Goal: Transaction & Acquisition: Purchase product/service

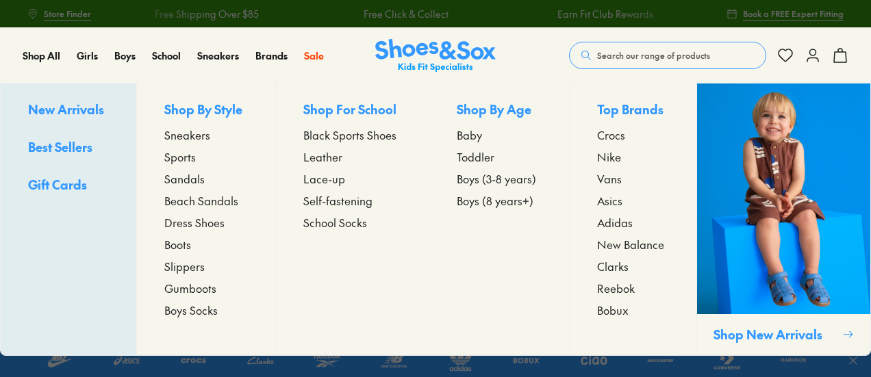
click at [192, 131] on span "Sneakers" at bounding box center [187, 135] width 46 height 16
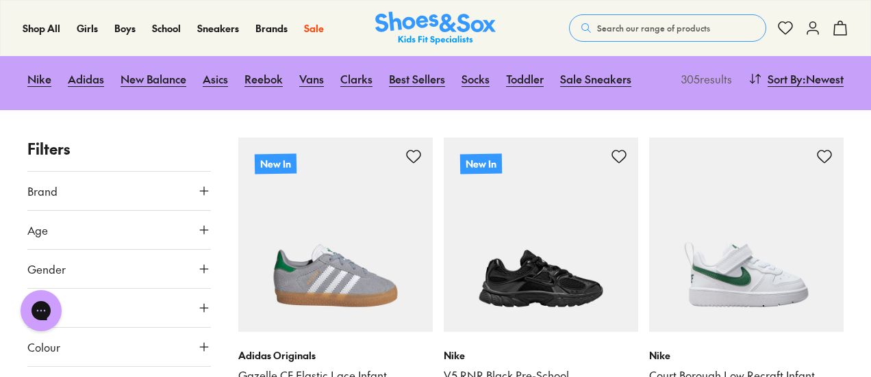
scroll to position [174, 0]
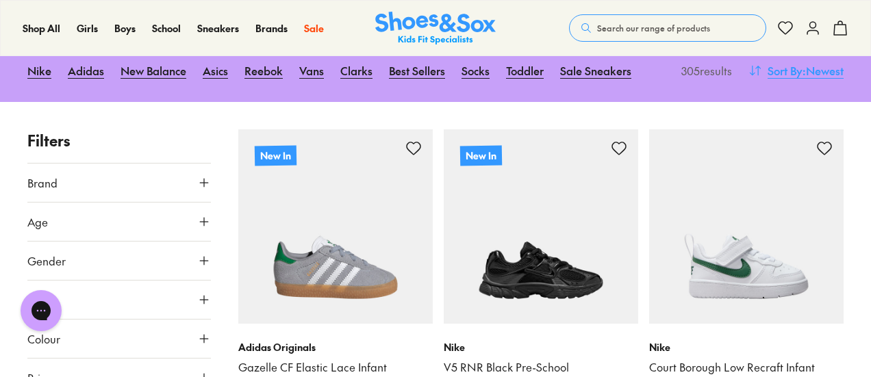
click at [802, 72] on span ": Newest" at bounding box center [822, 70] width 41 height 16
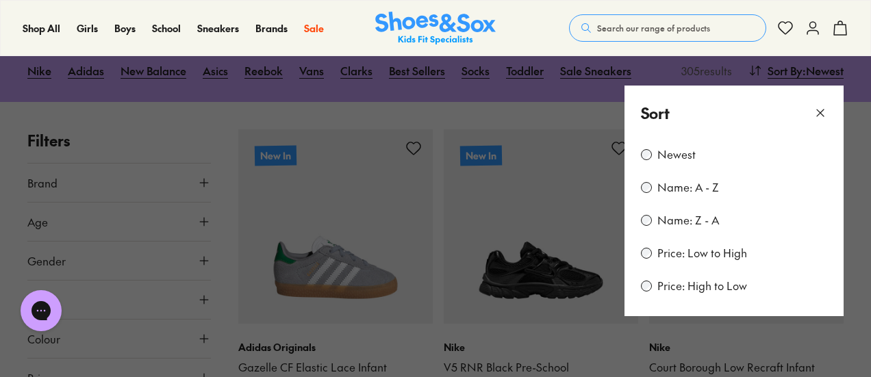
click at [693, 253] on label "Price: Low to High" at bounding box center [702, 253] width 90 height 15
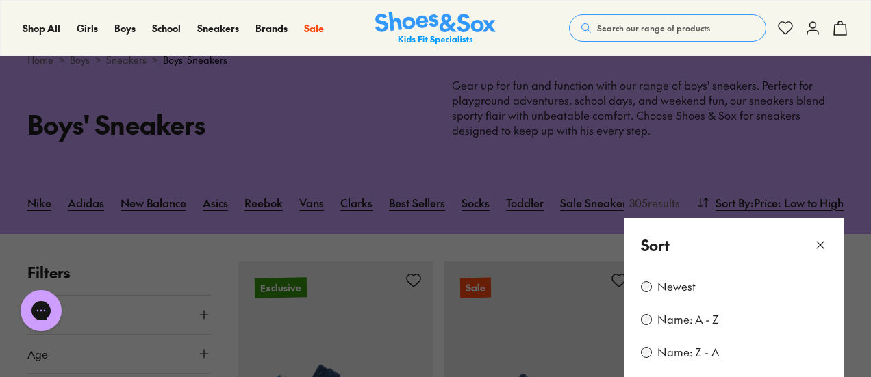
scroll to position [108, 0]
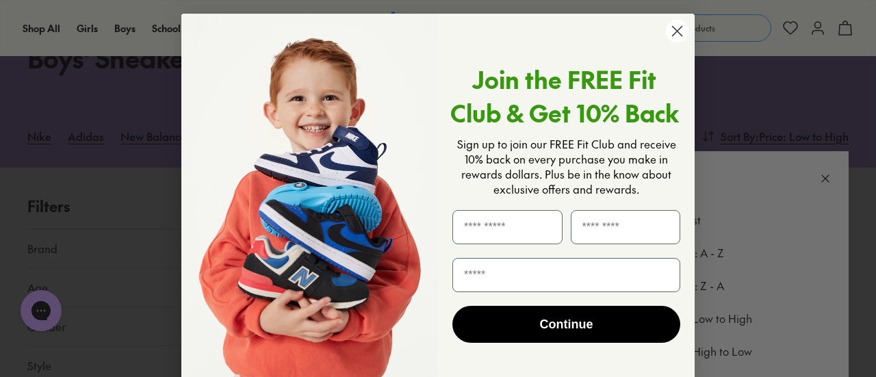
click at [673, 31] on circle "Close dialog" at bounding box center [677, 31] width 23 height 23
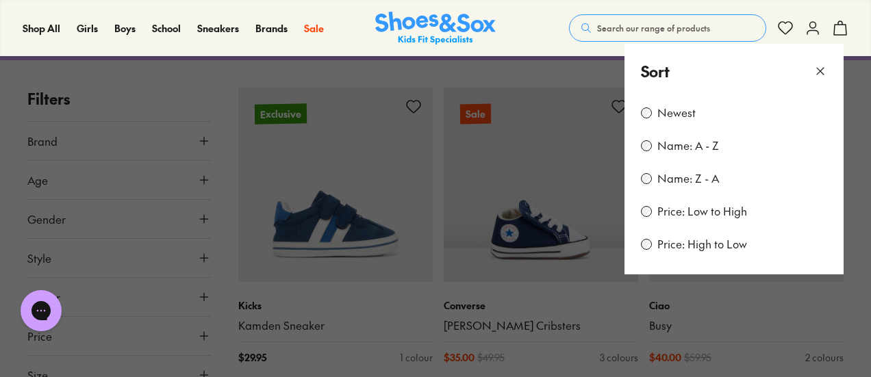
scroll to position [240, 0]
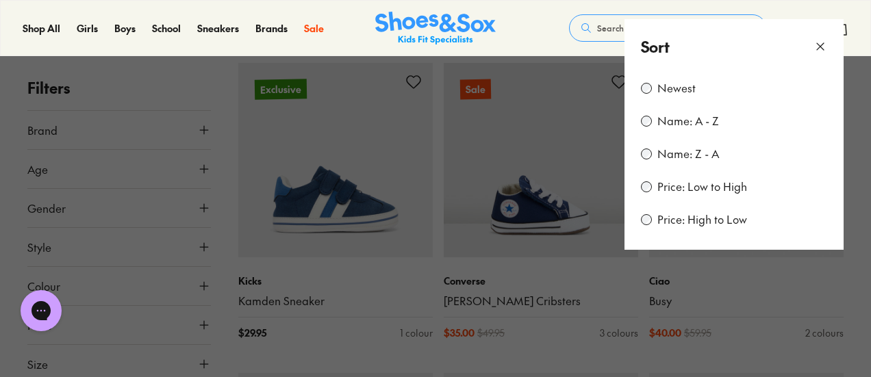
click at [822, 47] on use at bounding box center [820, 46] width 7 height 7
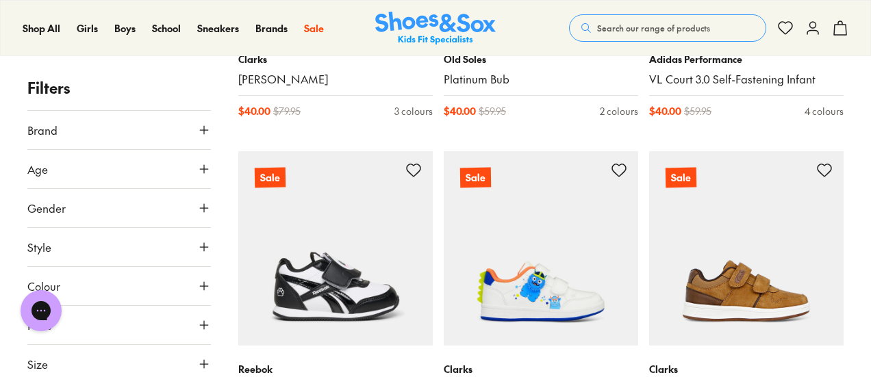
scroll to position [1459, 0]
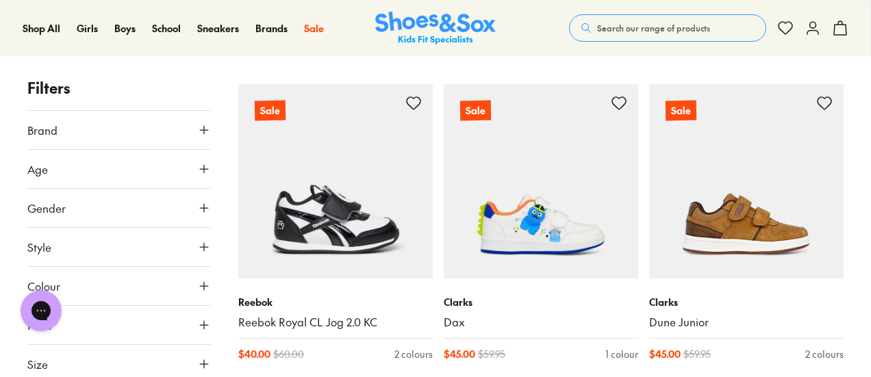
click at [162, 366] on button "Size" at bounding box center [118, 364] width 183 height 38
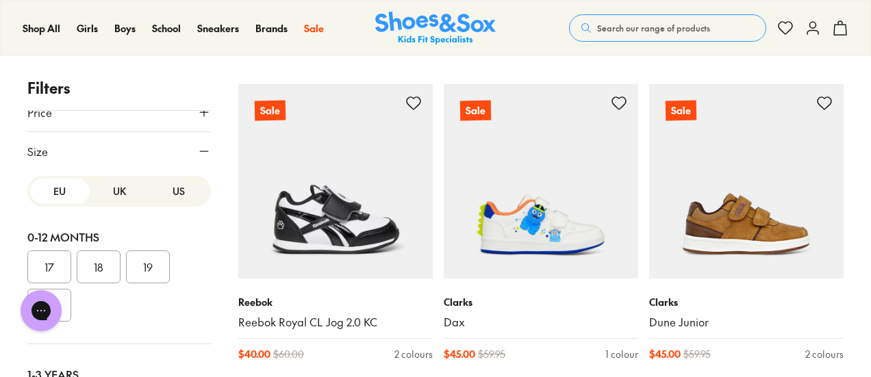
scroll to position [223, 0]
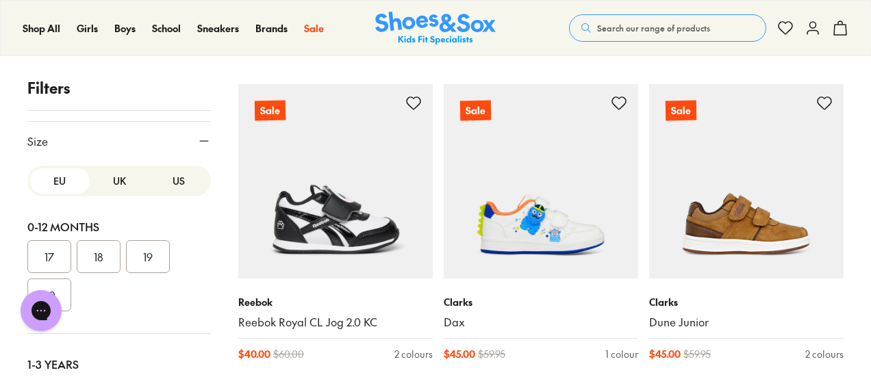
click at [164, 181] on button "US" at bounding box center [179, 180] width 60 height 25
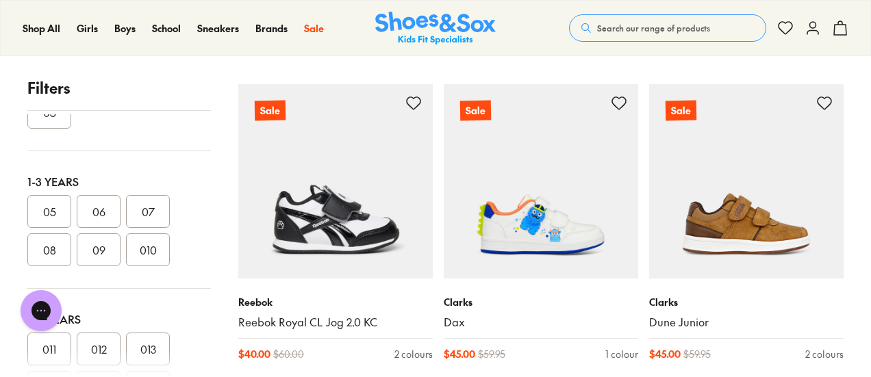
scroll to position [140, 0]
click at [53, 246] on button "08" at bounding box center [49, 247] width 44 height 33
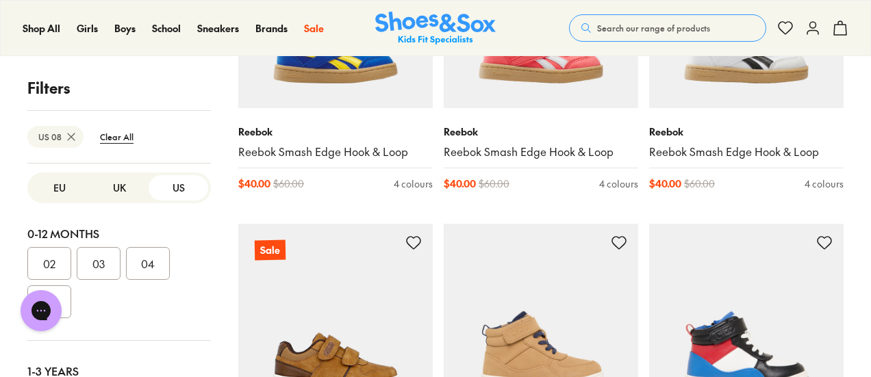
click at [54, 182] on button "EU" at bounding box center [60, 187] width 60 height 25
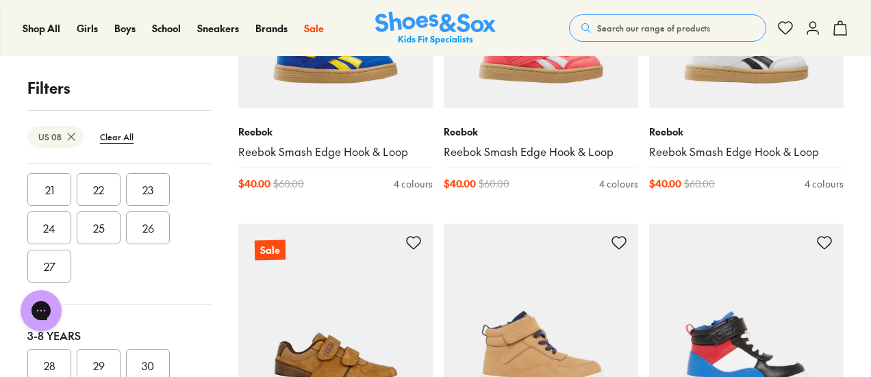
scroll to position [212, 0]
click at [107, 225] on button "25" at bounding box center [99, 227] width 44 height 33
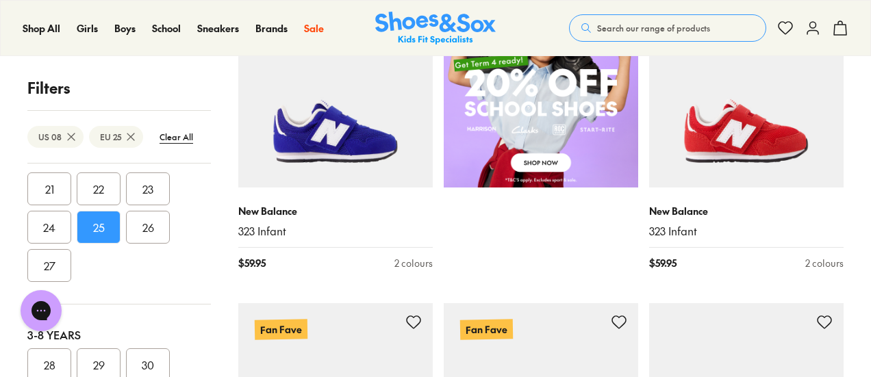
scroll to position [928, 0]
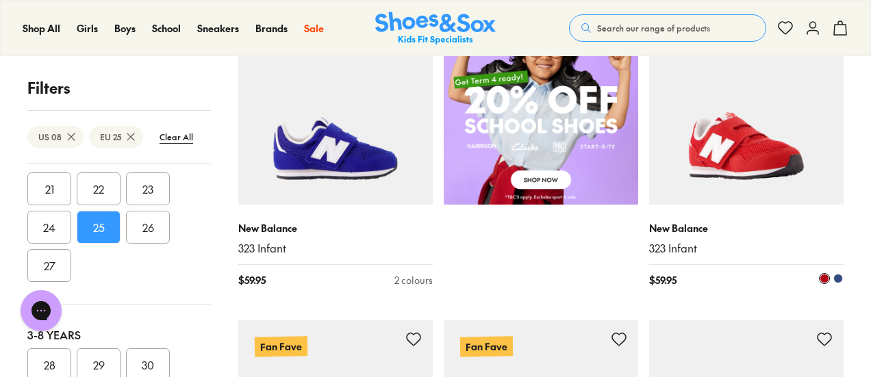
click at [793, 152] on img at bounding box center [746, 107] width 194 height 194
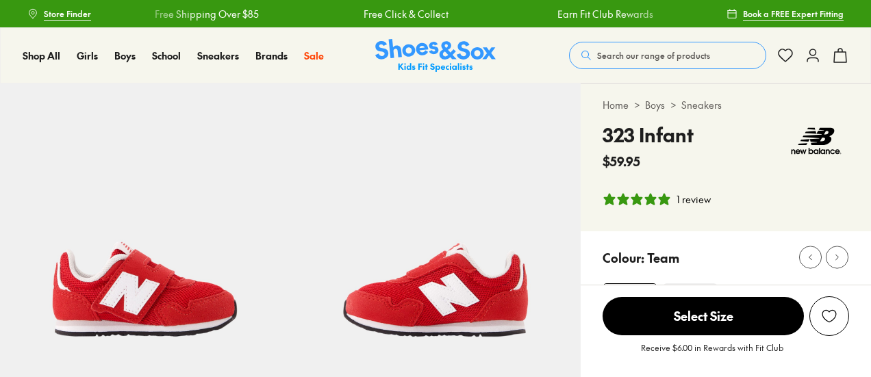
select select "*"
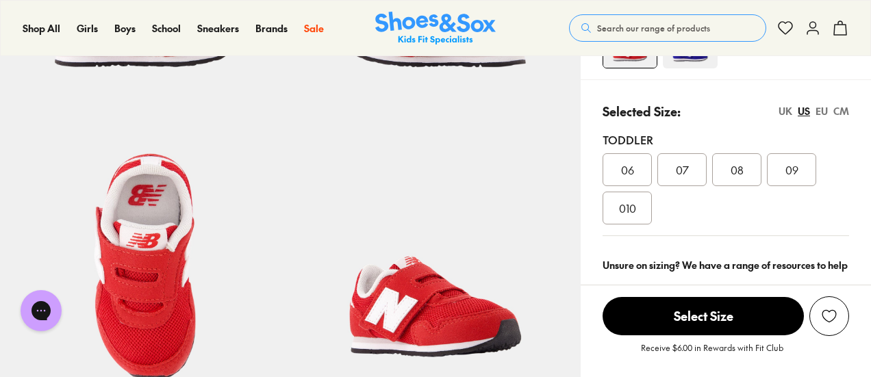
scroll to position [275, 0]
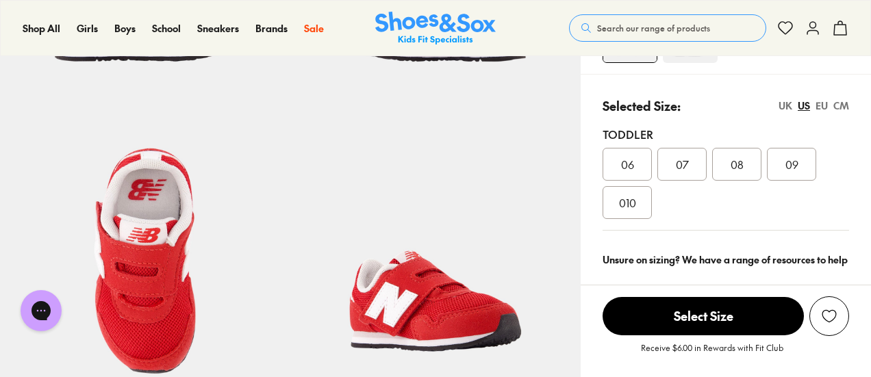
click at [821, 103] on div "EU" at bounding box center [821, 106] width 12 height 14
click at [746, 168] on div "25" at bounding box center [736, 164] width 49 height 33
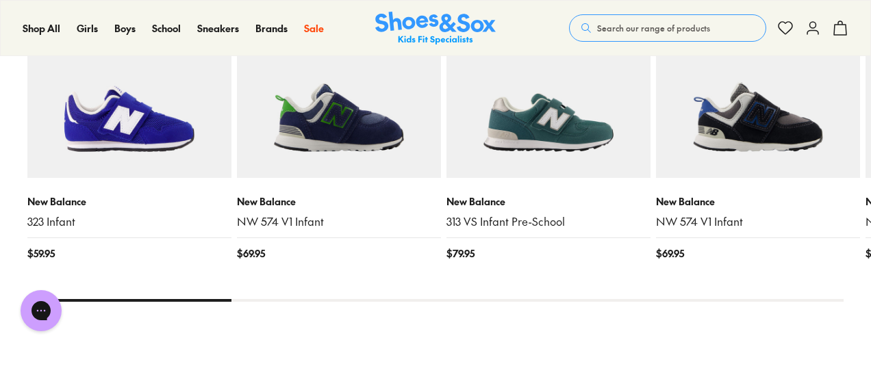
scroll to position [136, 0]
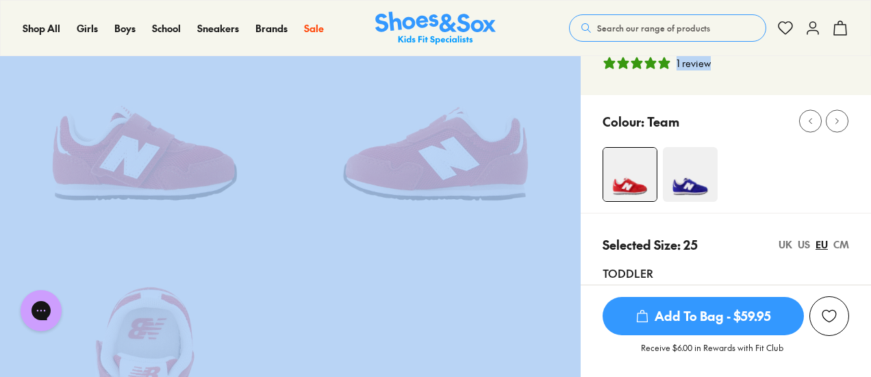
drag, startPoint x: 870, startPoint y: 49, endPoint x: 869, endPoint y: 85, distance: 35.6
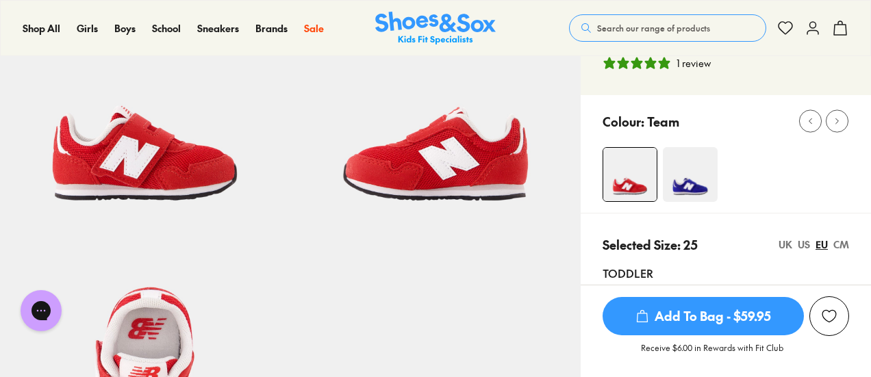
click at [768, 79] on div "Home > Boys > Sneakers 323 Infant $59.95 1 review" at bounding box center [725, 21] width 290 height 147
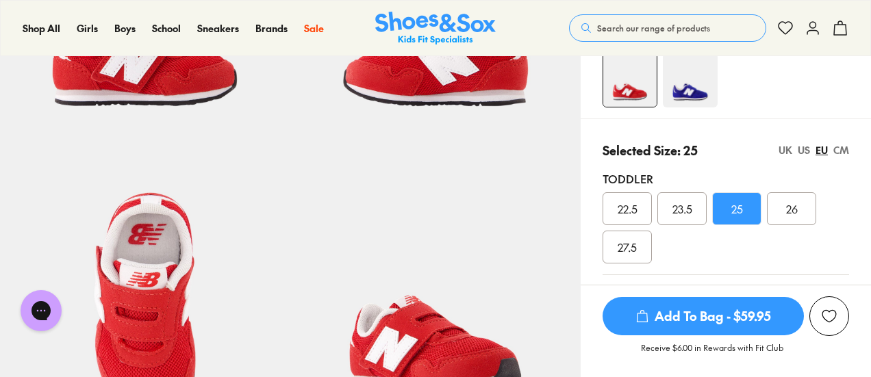
scroll to position [0, 0]
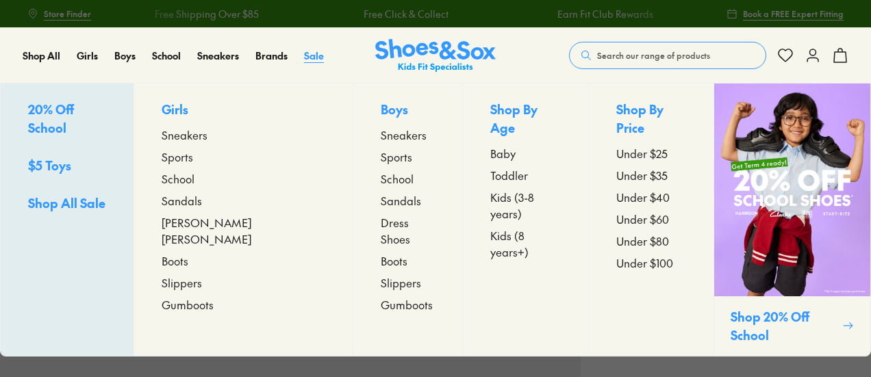
click at [317, 57] on span "Sale" at bounding box center [314, 56] width 20 height 14
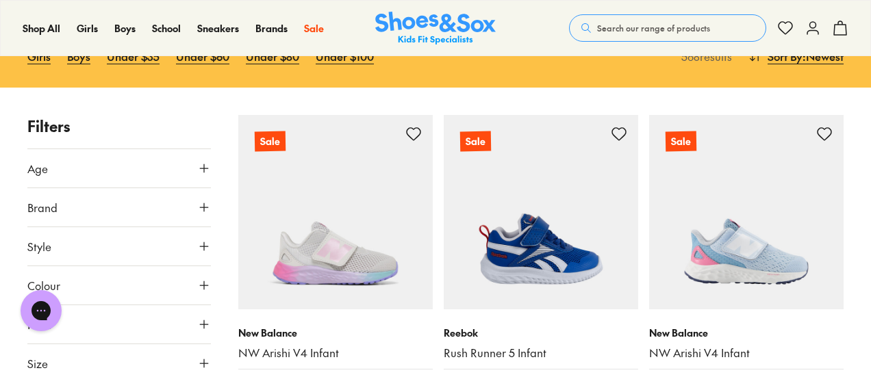
scroll to position [81, 0]
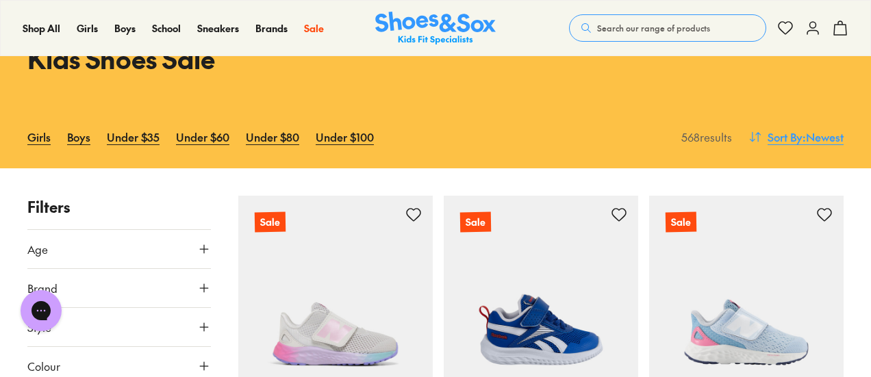
click at [826, 137] on span ": Newest" at bounding box center [822, 137] width 41 height 16
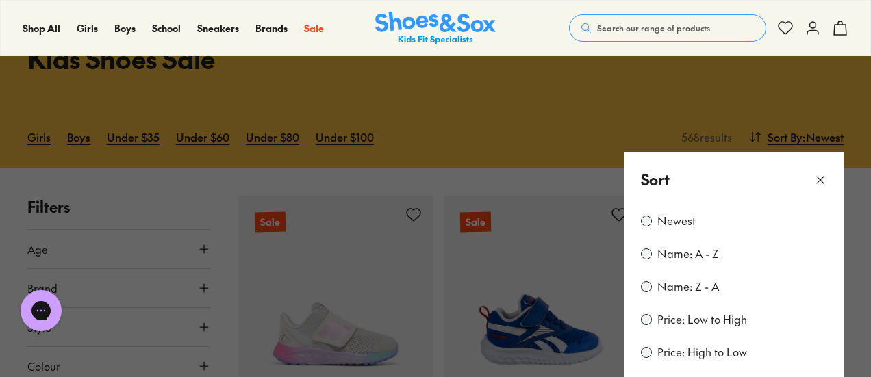
click at [716, 321] on label "Price: Low to High" at bounding box center [702, 319] width 90 height 15
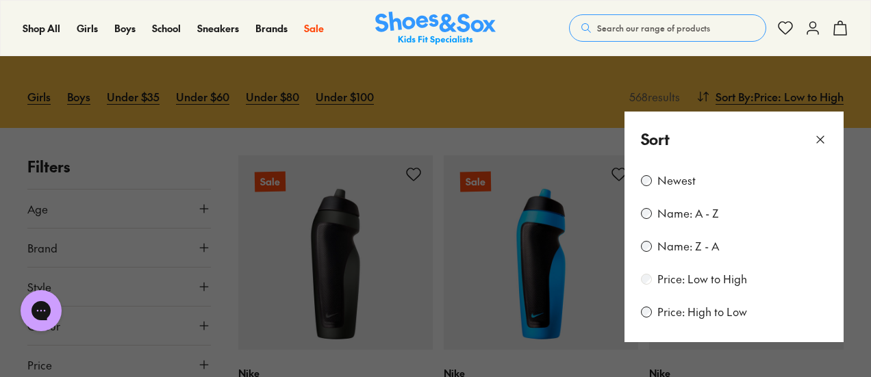
scroll to position [186, 0]
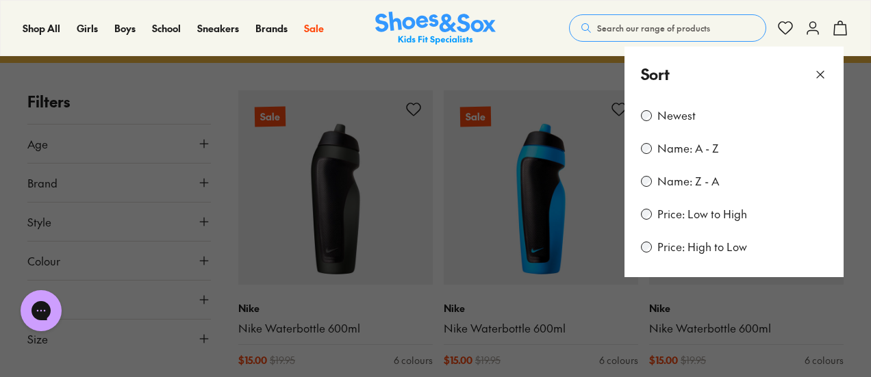
click at [821, 77] on icon at bounding box center [820, 75] width 14 height 14
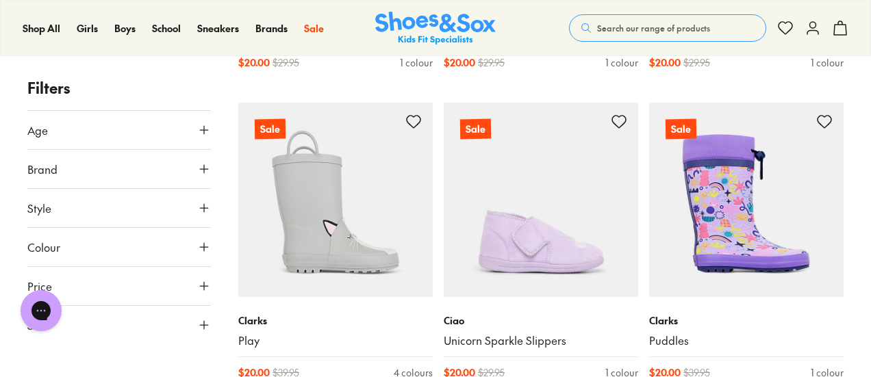
scroll to position [3021, 0]
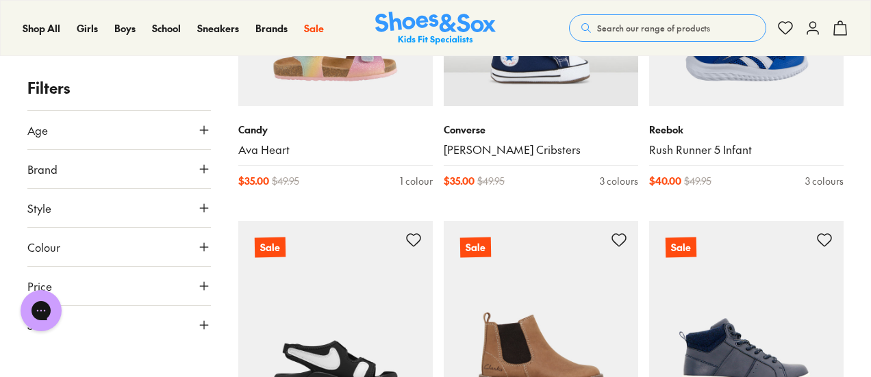
scroll to position [6113, 0]
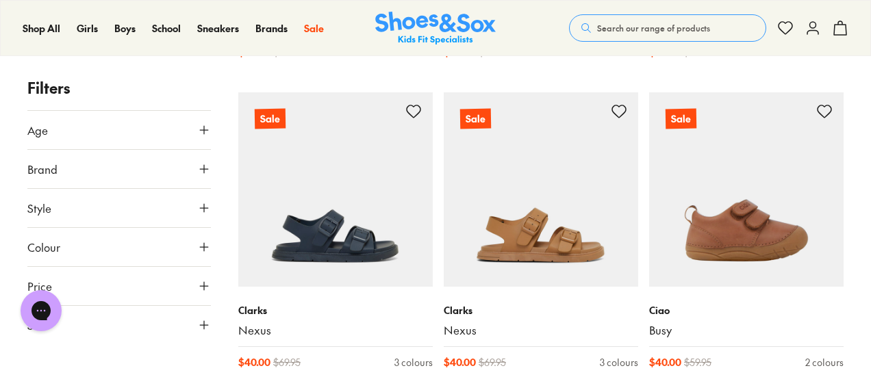
scroll to position [9720, 0]
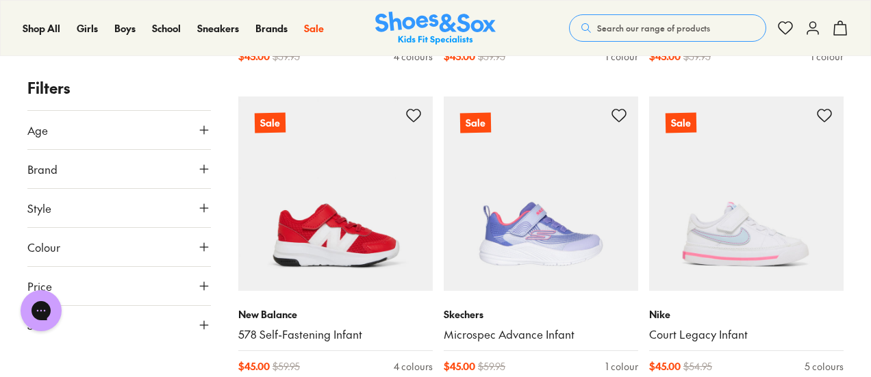
scroll to position [12753, 0]
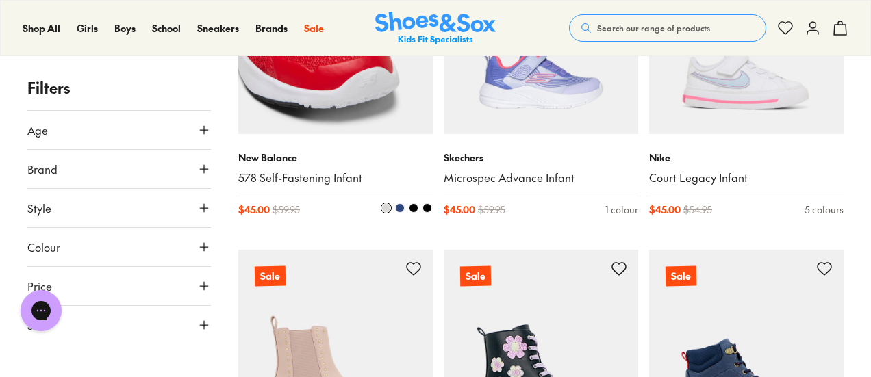
click at [323, 92] on img at bounding box center [335, 37] width 194 height 194
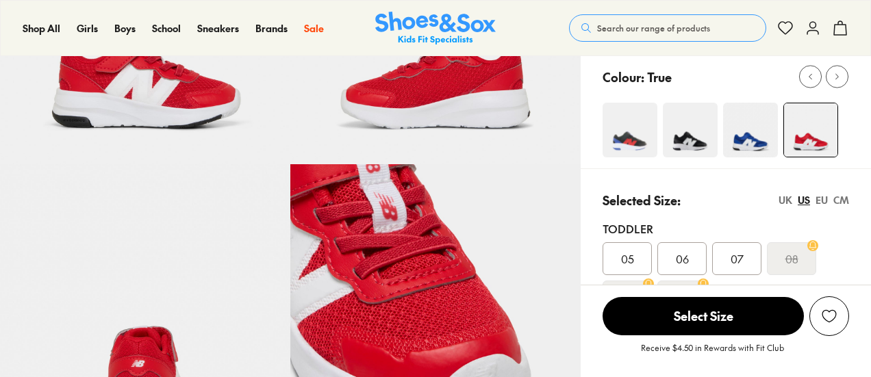
scroll to position [214, 0]
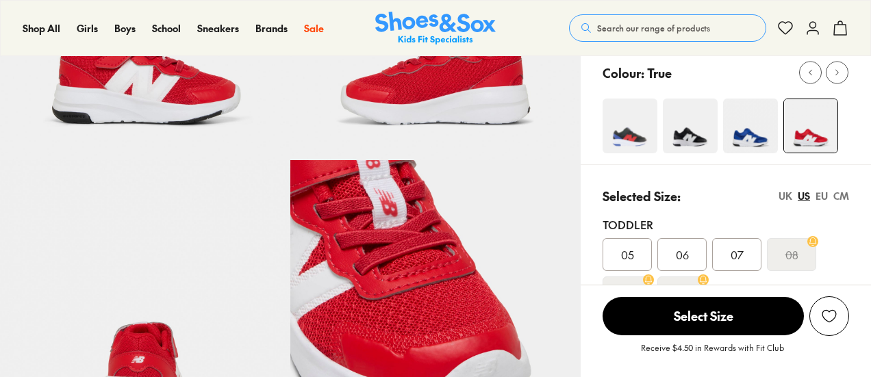
select select "*"
drag, startPoint x: 875, startPoint y: 51, endPoint x: 875, endPoint y: 99, distance: 47.9
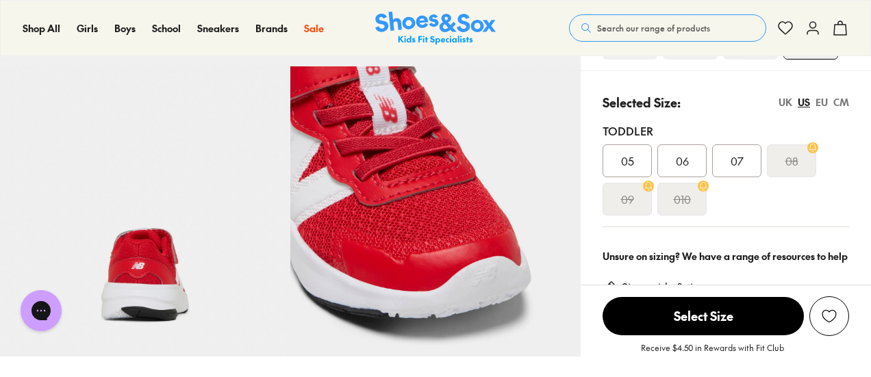
scroll to position [344, 0]
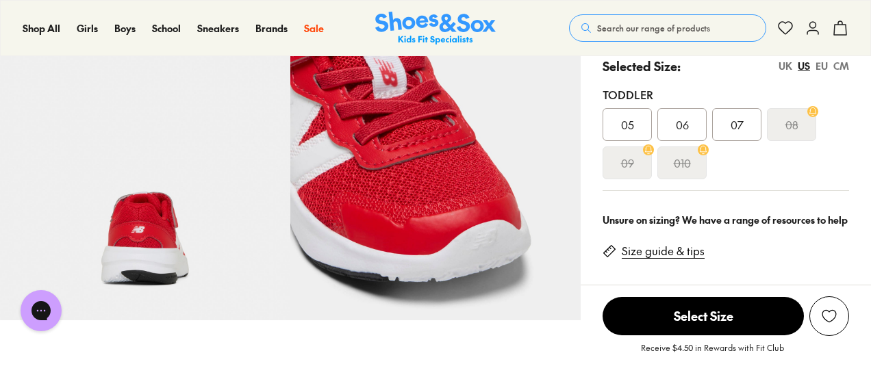
click at [819, 65] on div "EU" at bounding box center [821, 66] width 12 height 14
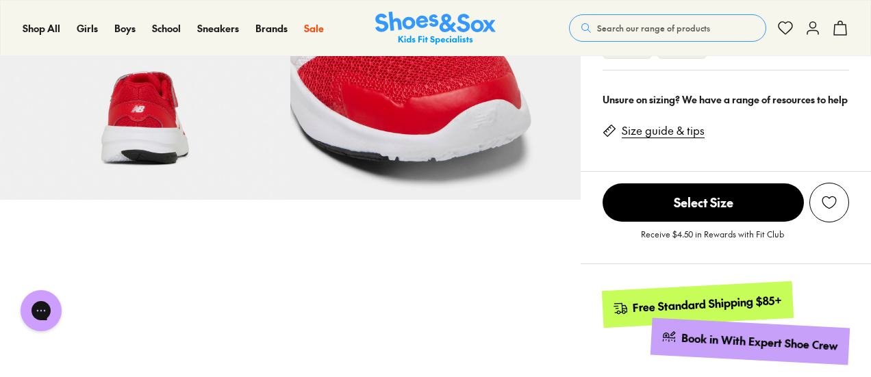
scroll to position [286, 0]
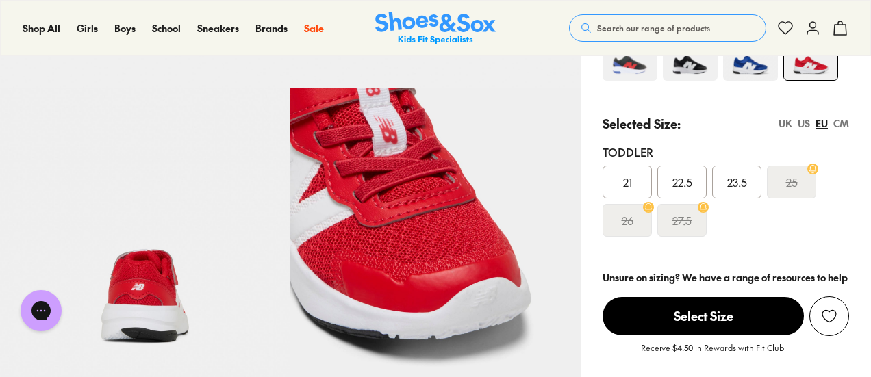
click at [635, 65] on img at bounding box center [629, 53] width 55 height 55
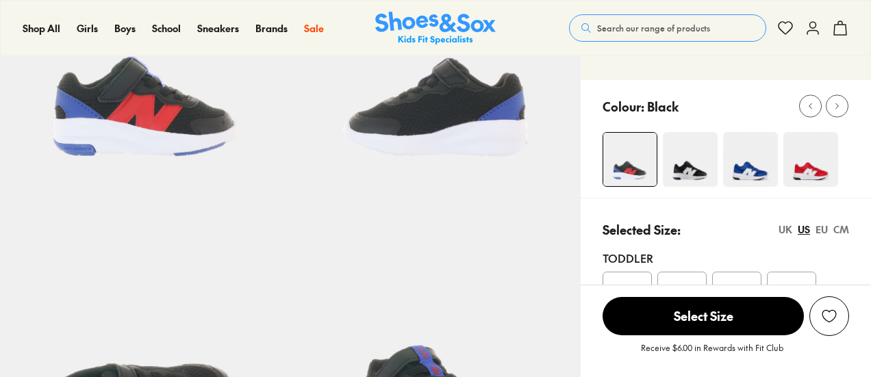
scroll to position [277, 0]
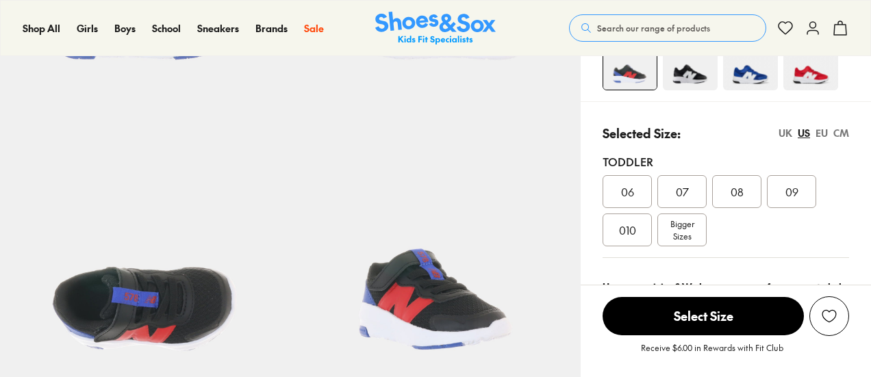
select select "*"
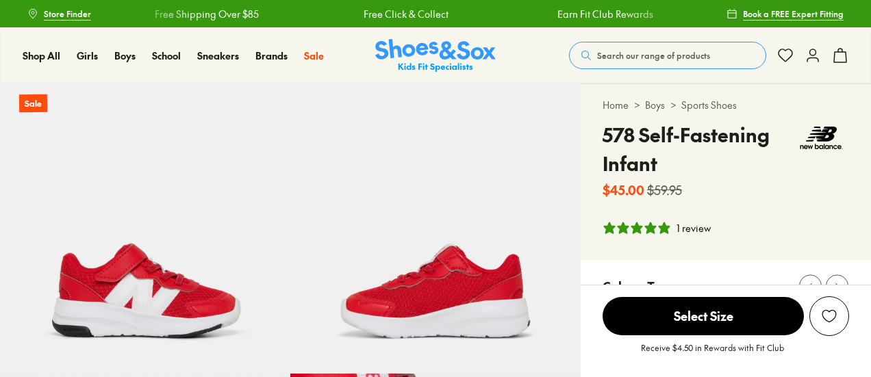
select select "*"
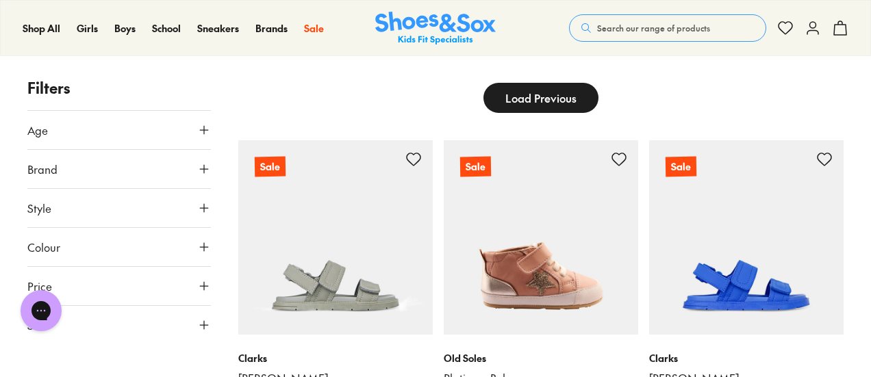
click at [99, 248] on button "Colour" at bounding box center [118, 247] width 183 height 38
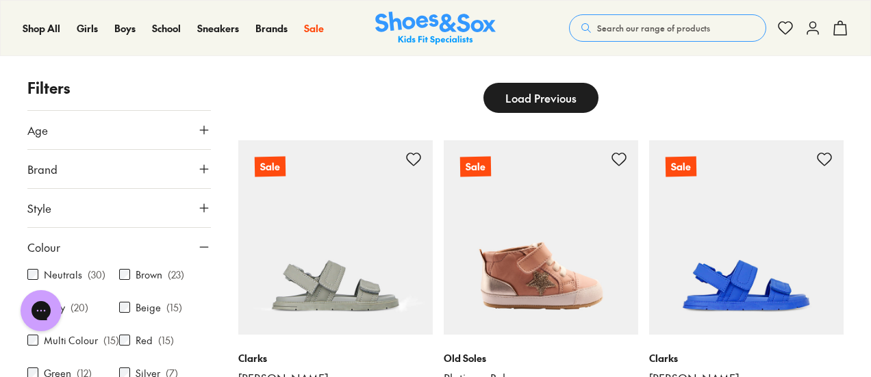
scroll to position [121, 0]
click at [136, 348] on label "Red" at bounding box center [144, 340] width 17 height 14
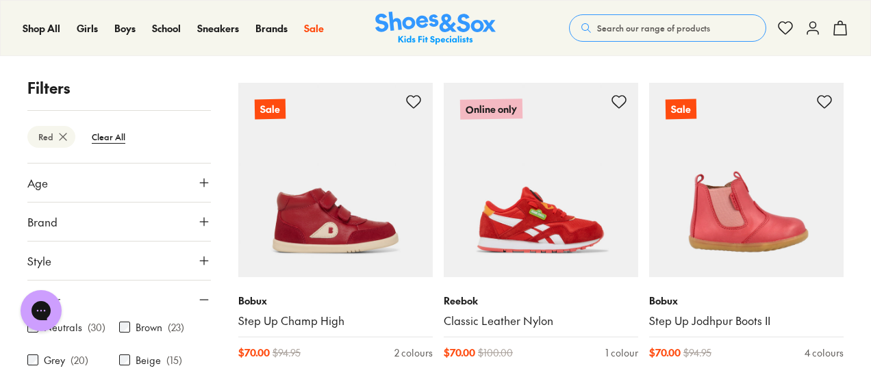
scroll to position [1501, 0]
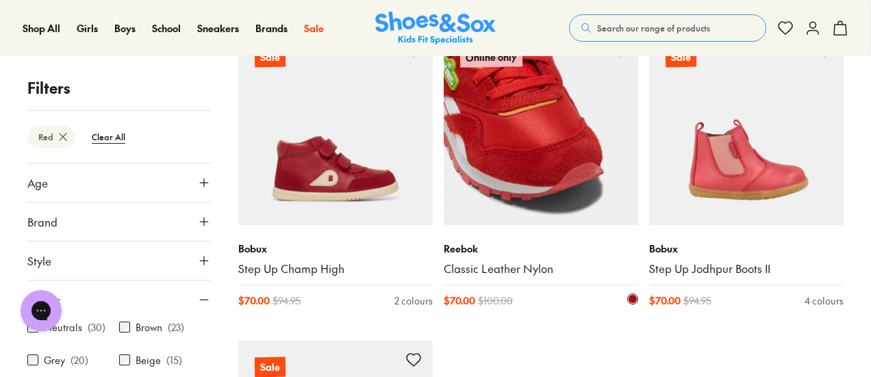
click at [557, 172] on img at bounding box center [541, 128] width 194 height 194
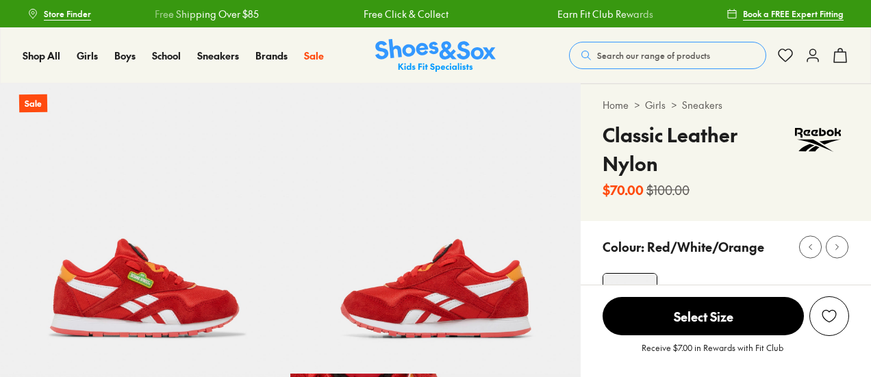
select select "*"
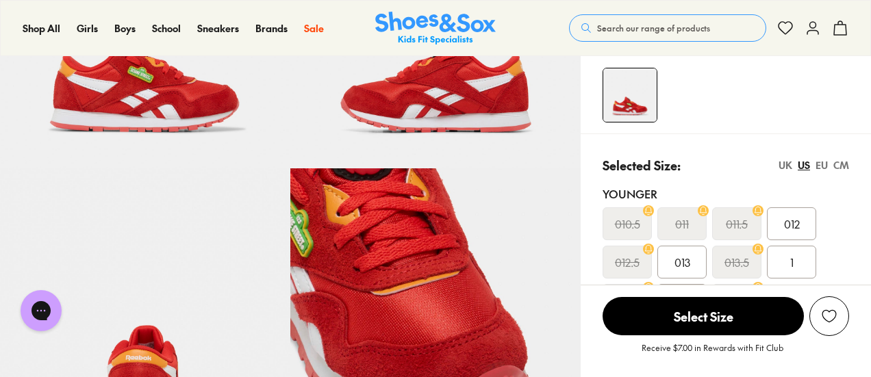
scroll to position [222, 0]
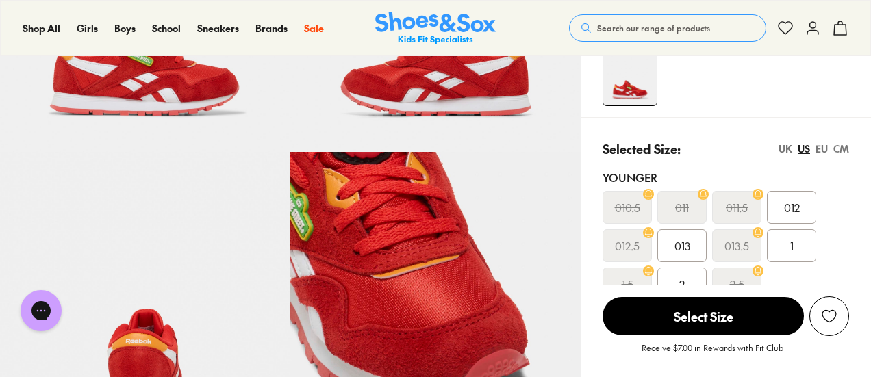
click at [822, 147] on div "EU" at bounding box center [821, 149] width 12 height 14
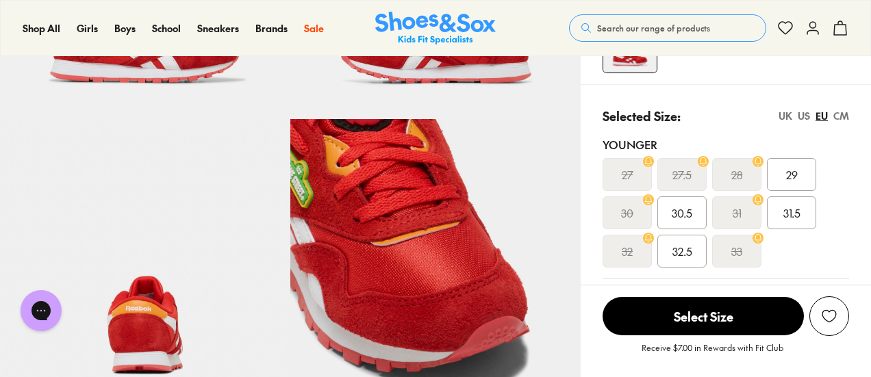
scroll to position [125, 0]
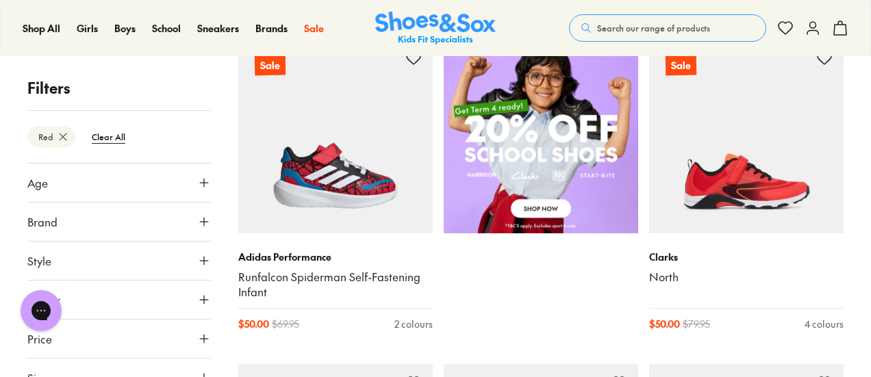
scroll to position [967, 0]
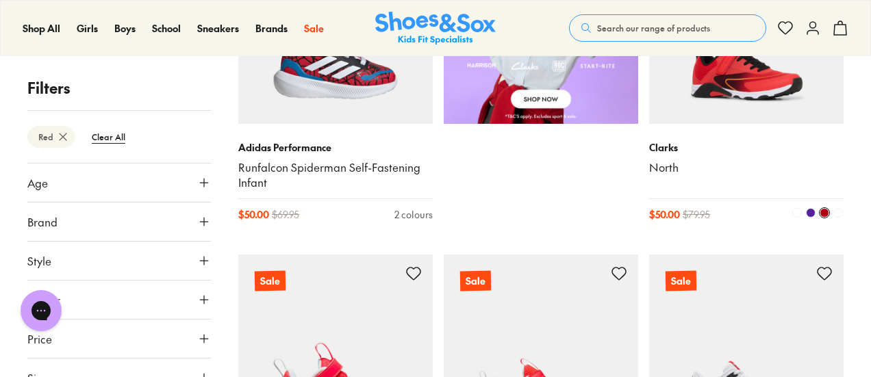
click at [783, 94] on img at bounding box center [746, 26] width 194 height 194
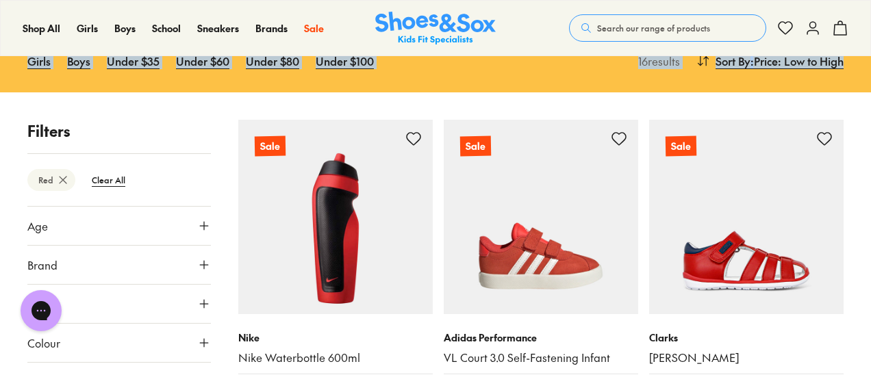
drag, startPoint x: 870, startPoint y: 51, endPoint x: 871, endPoint y: 73, distance: 21.9
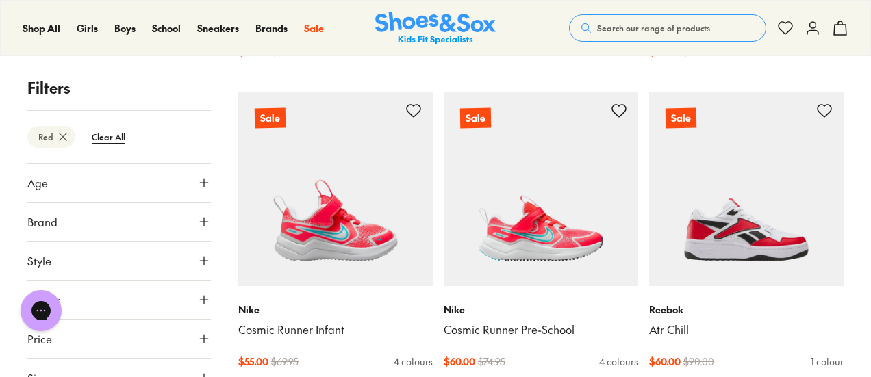
scroll to position [1187, 0]
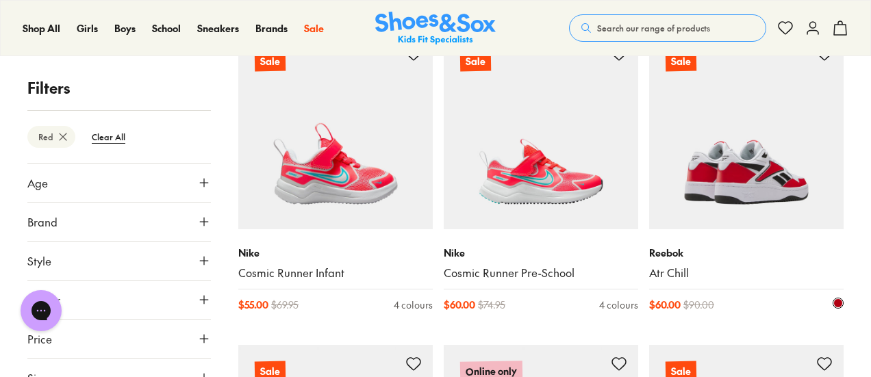
click at [766, 190] on img at bounding box center [746, 132] width 194 height 194
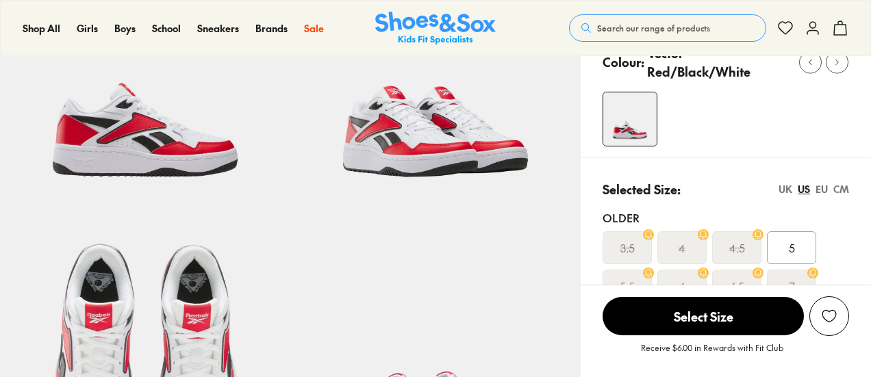
scroll to position [203, 0]
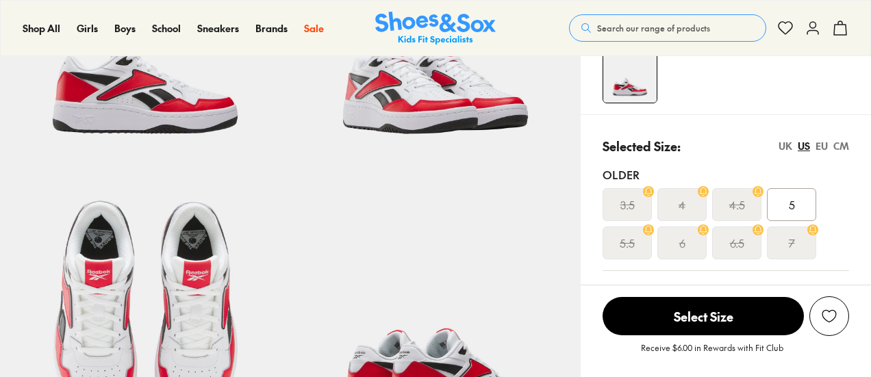
select select "*"
drag, startPoint x: 875, startPoint y: 43, endPoint x: 871, endPoint y: 83, distance: 40.0
click at [819, 140] on div "EU" at bounding box center [821, 146] width 12 height 14
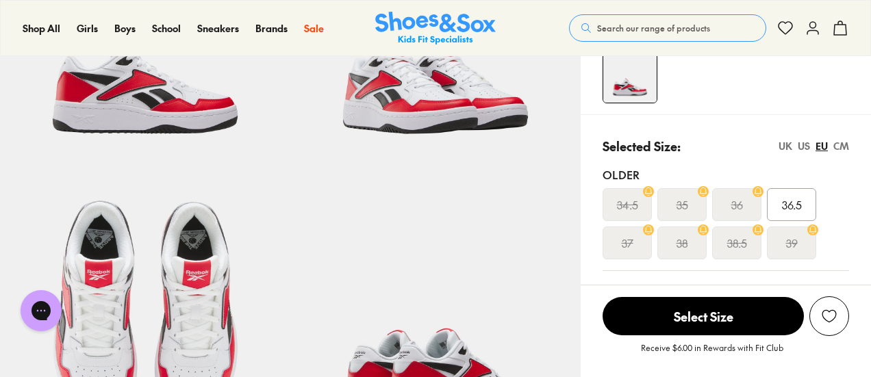
drag, startPoint x: 869, startPoint y: 61, endPoint x: 868, endPoint y: 84, distance: 22.6
click at [868, 84] on div at bounding box center [736, 76] width 268 height 55
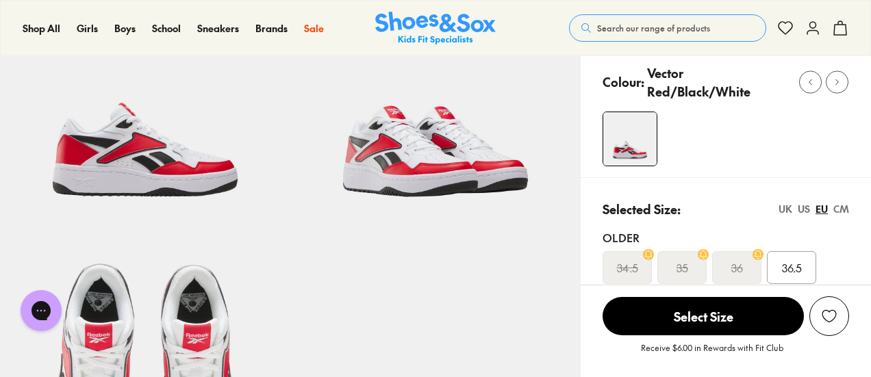
scroll to position [129, 0]
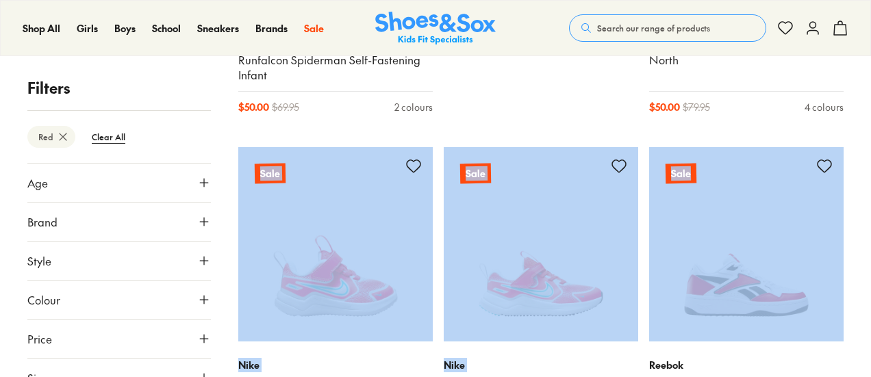
drag, startPoint x: 869, startPoint y: 153, endPoint x: 871, endPoint y: 106, distance: 47.3
click at [870, 106] on html "Skip to Main Content Store Finder Free Shipping Over $85 Free Click & Collect E…" at bounding box center [435, 366] width 871 height 2882
click at [866, 133] on div "Filters Red Clear All Age Infant/Toddler ( 8 ) Junior ( 3 ) Youth ( 2 ) Senior …" at bounding box center [435, 130] width 871 height 1913
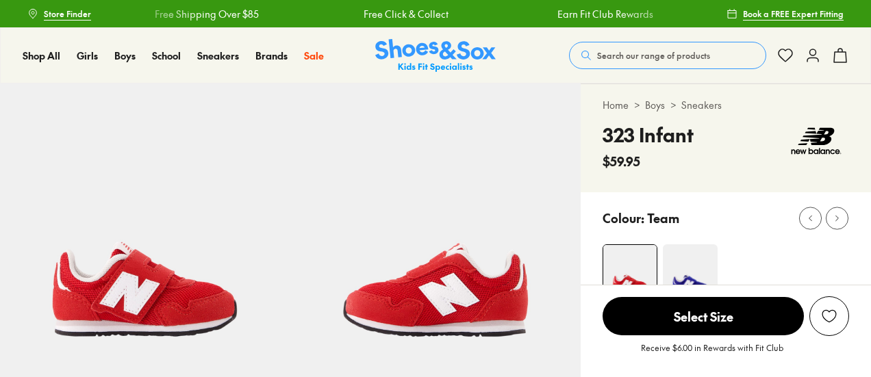
select select "*"
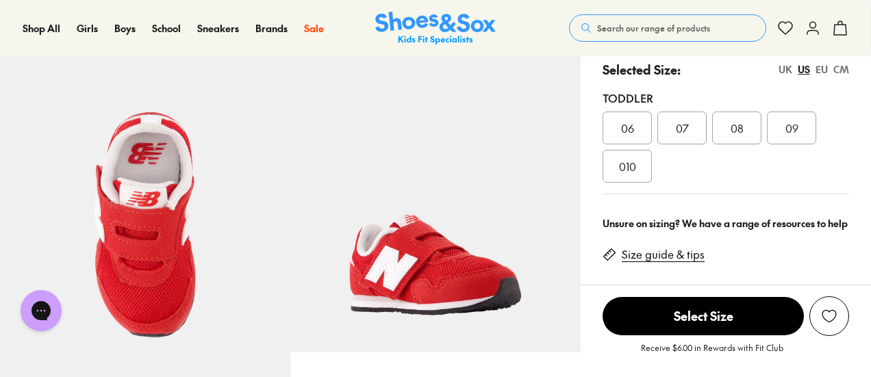
scroll to position [296, 0]
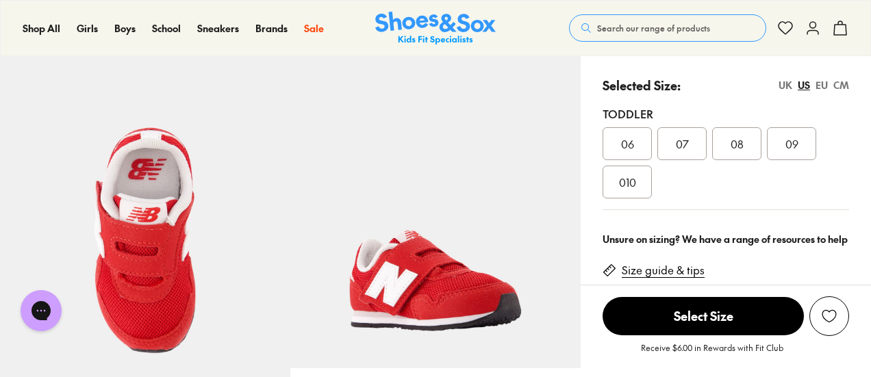
click at [816, 84] on div "EU" at bounding box center [821, 85] width 12 height 14
click at [747, 140] on div "25" at bounding box center [736, 143] width 49 height 33
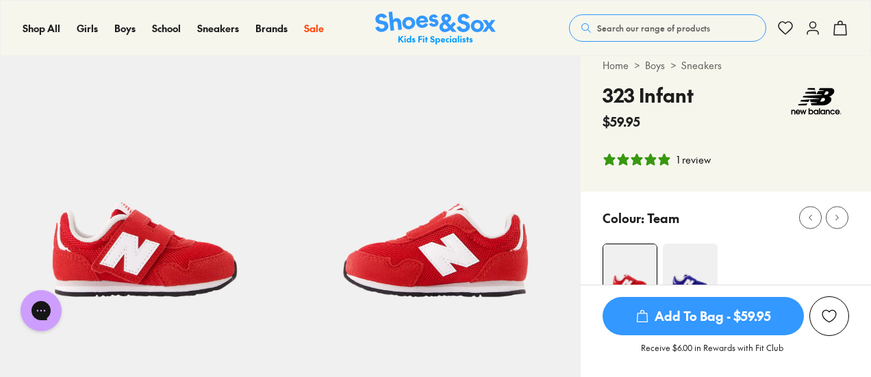
scroll to position [0, 0]
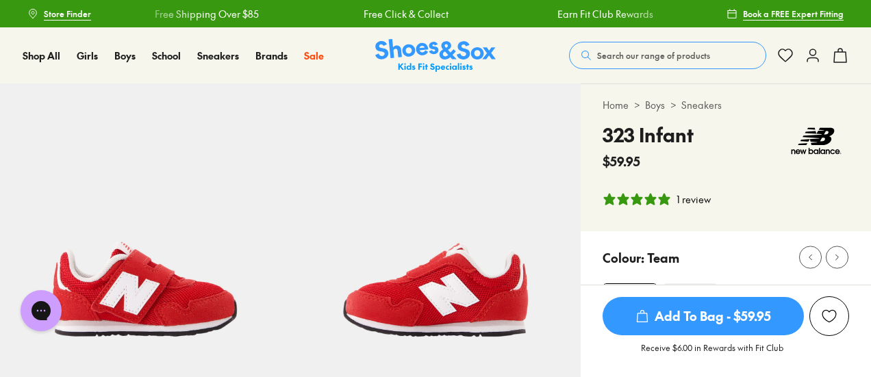
click at [702, 50] on span "Search our range of products" at bounding box center [653, 55] width 113 height 12
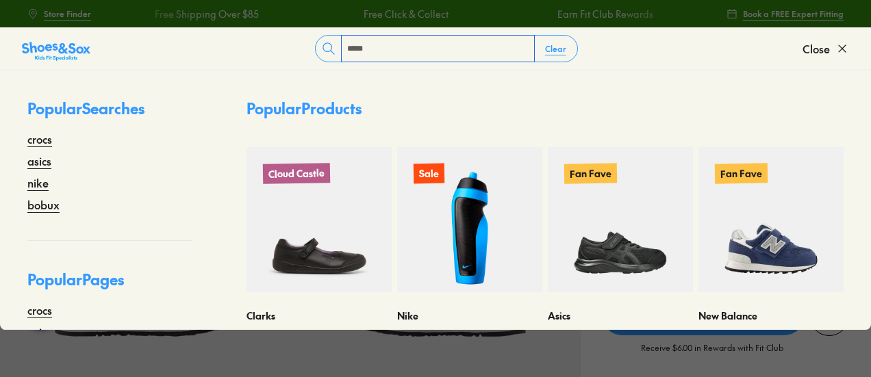
type input "*****"
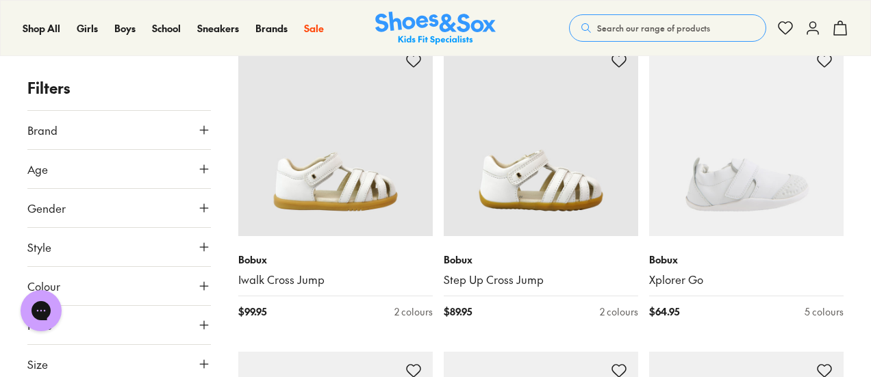
drag, startPoint x: 873, startPoint y: 57, endPoint x: 875, endPoint y: -25, distance: 82.9
click at [107, 204] on button "Gender" at bounding box center [118, 208] width 183 height 38
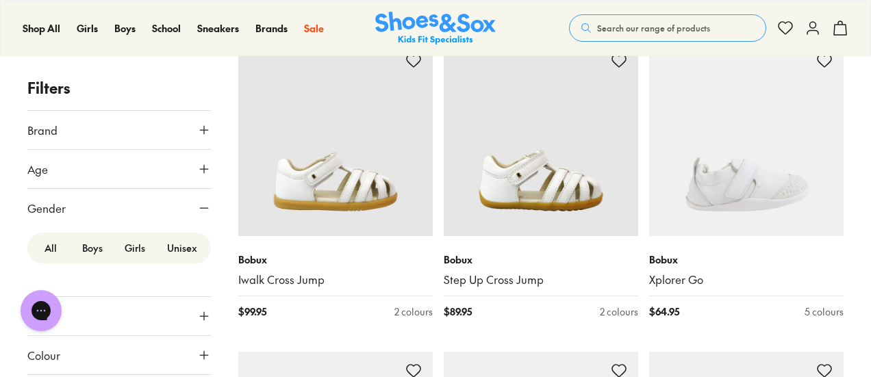
click at [86, 251] on label "Boys" at bounding box center [92, 247] width 42 height 25
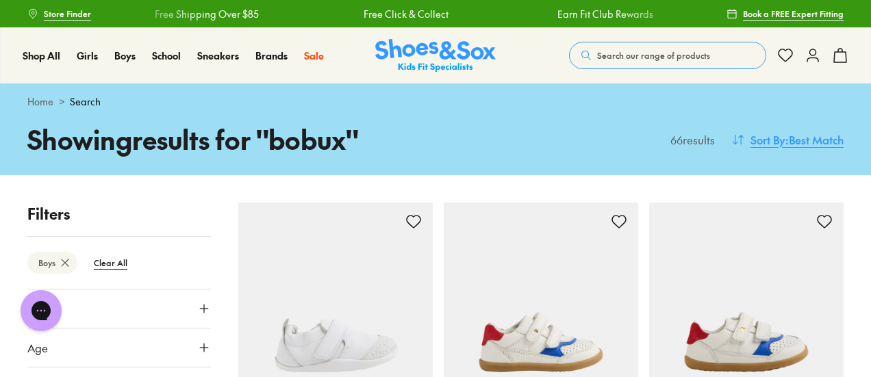
click at [774, 142] on span "Sort By" at bounding box center [767, 139] width 35 height 16
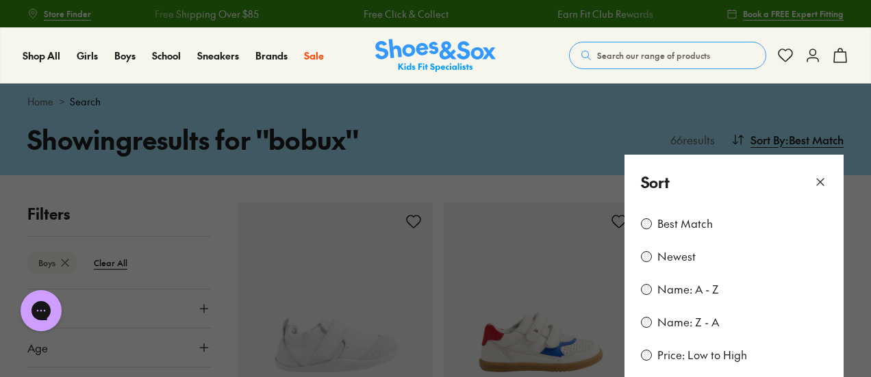
click at [730, 354] on label "Price: Low to High" at bounding box center [702, 355] width 90 height 15
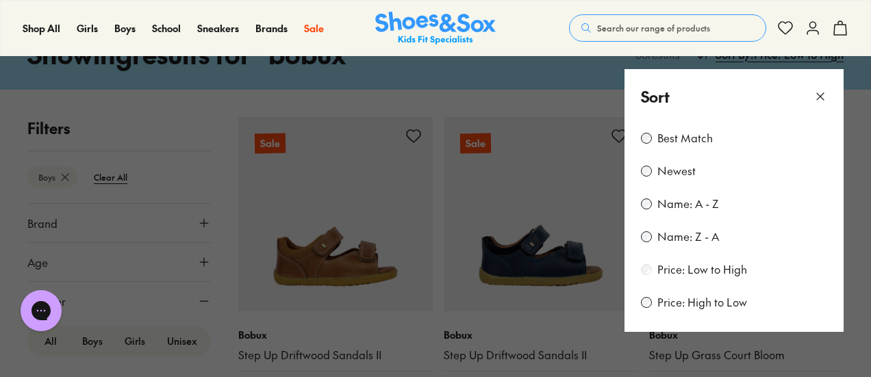
scroll to position [66, 0]
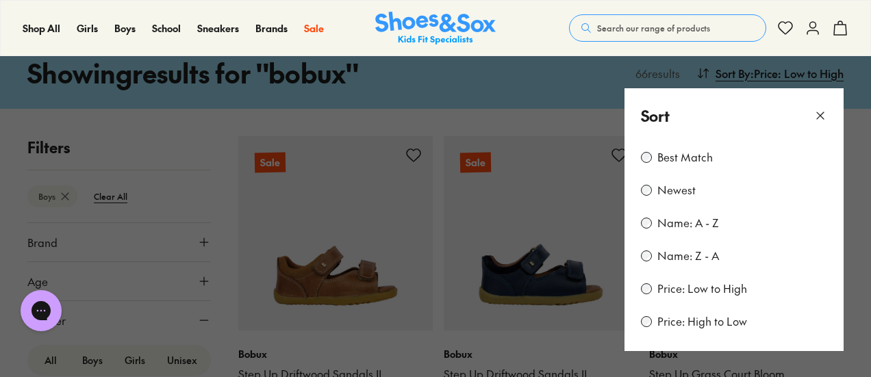
click at [817, 114] on icon at bounding box center [820, 116] width 14 height 14
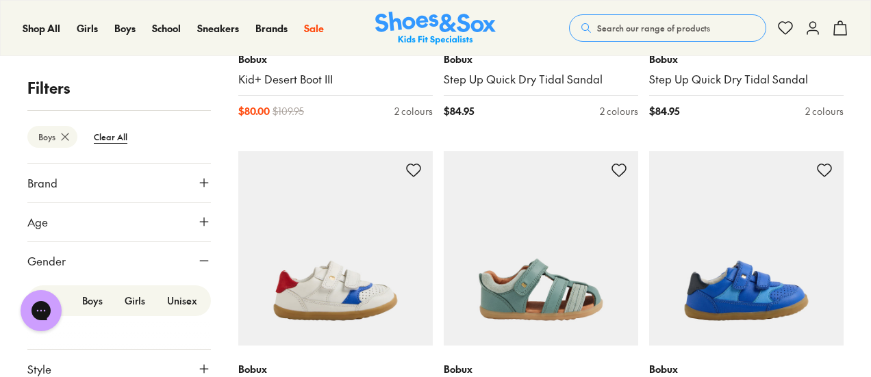
scroll to position [3528, 0]
